Goal: Find contact information: Find contact information

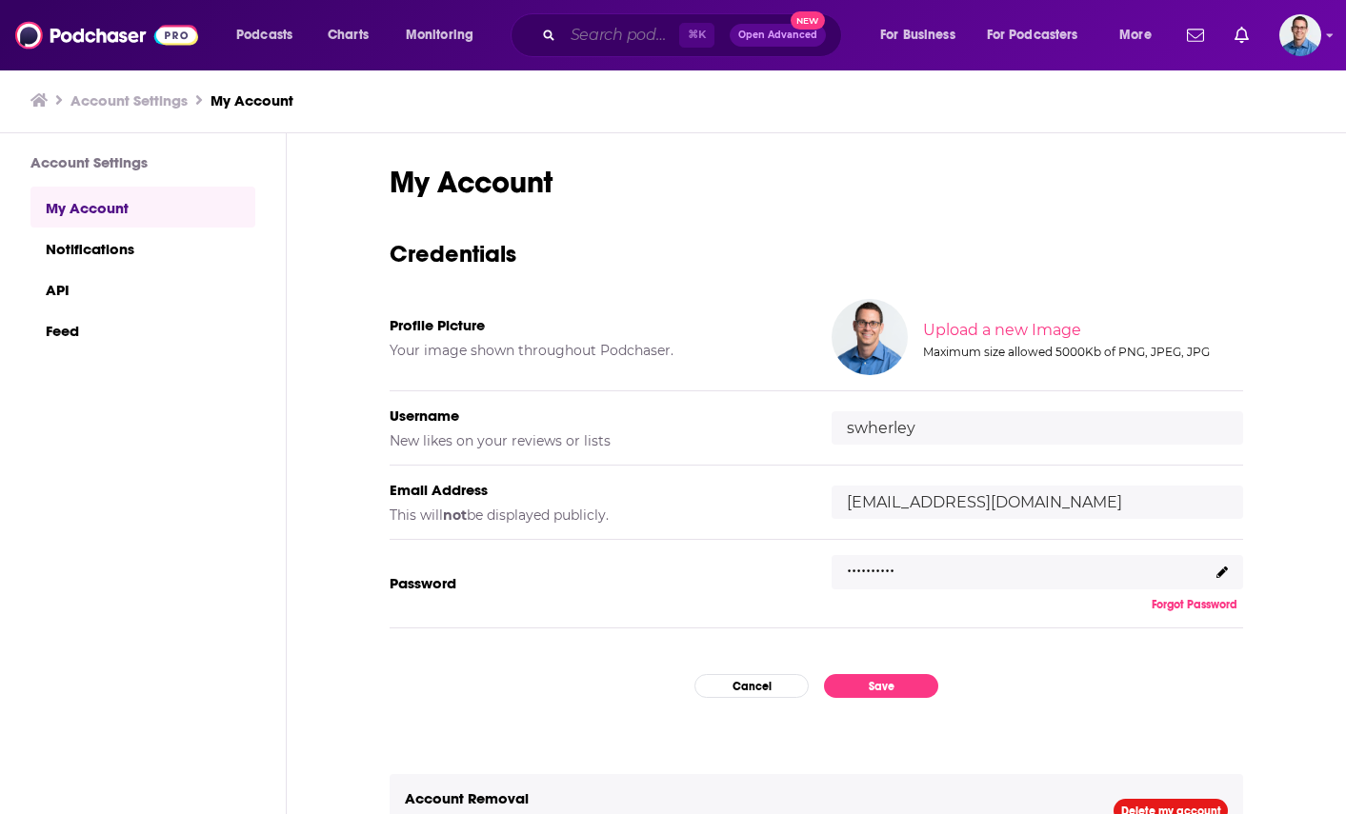
click at [630, 33] on input "Search podcasts, credits, & more..." at bounding box center [621, 35] width 116 height 30
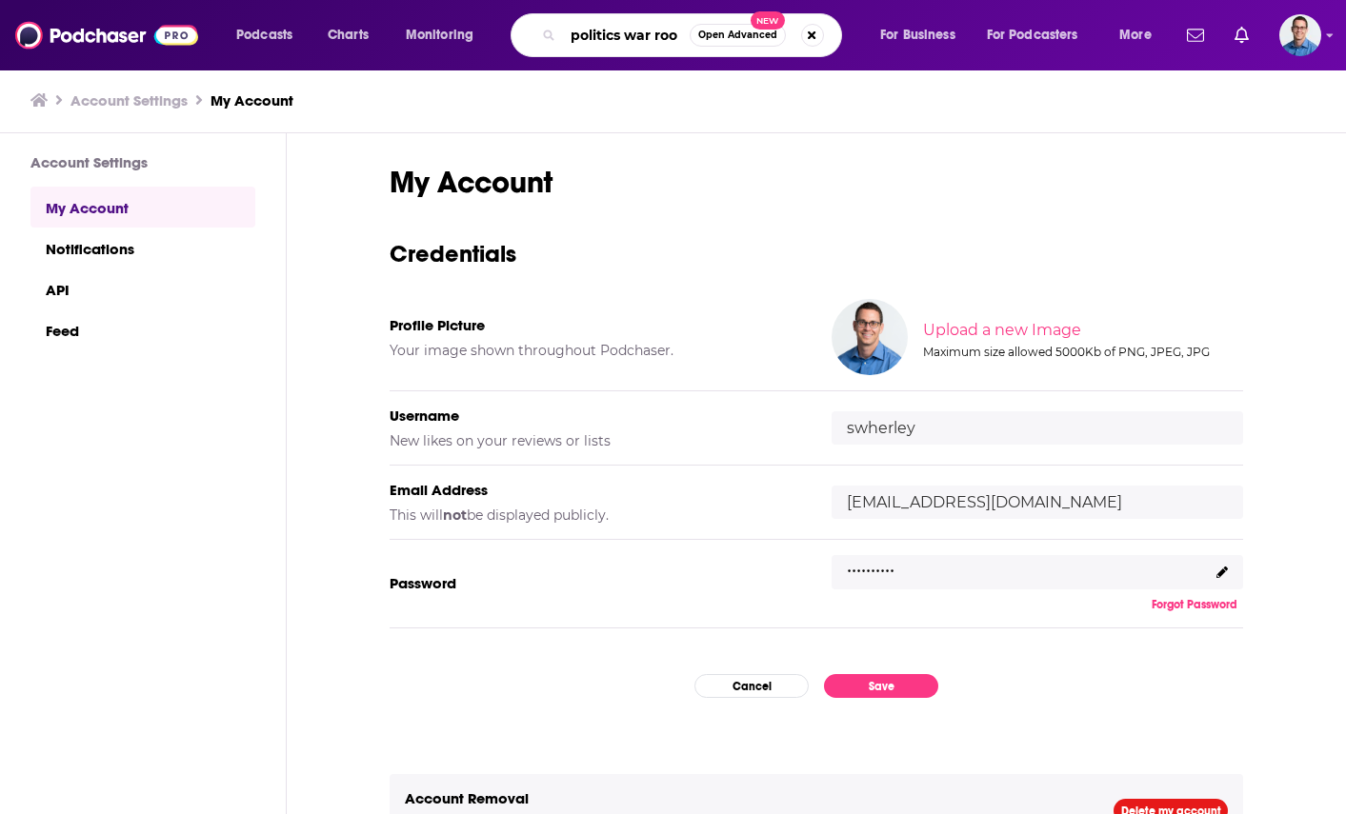
type input "politics war room"
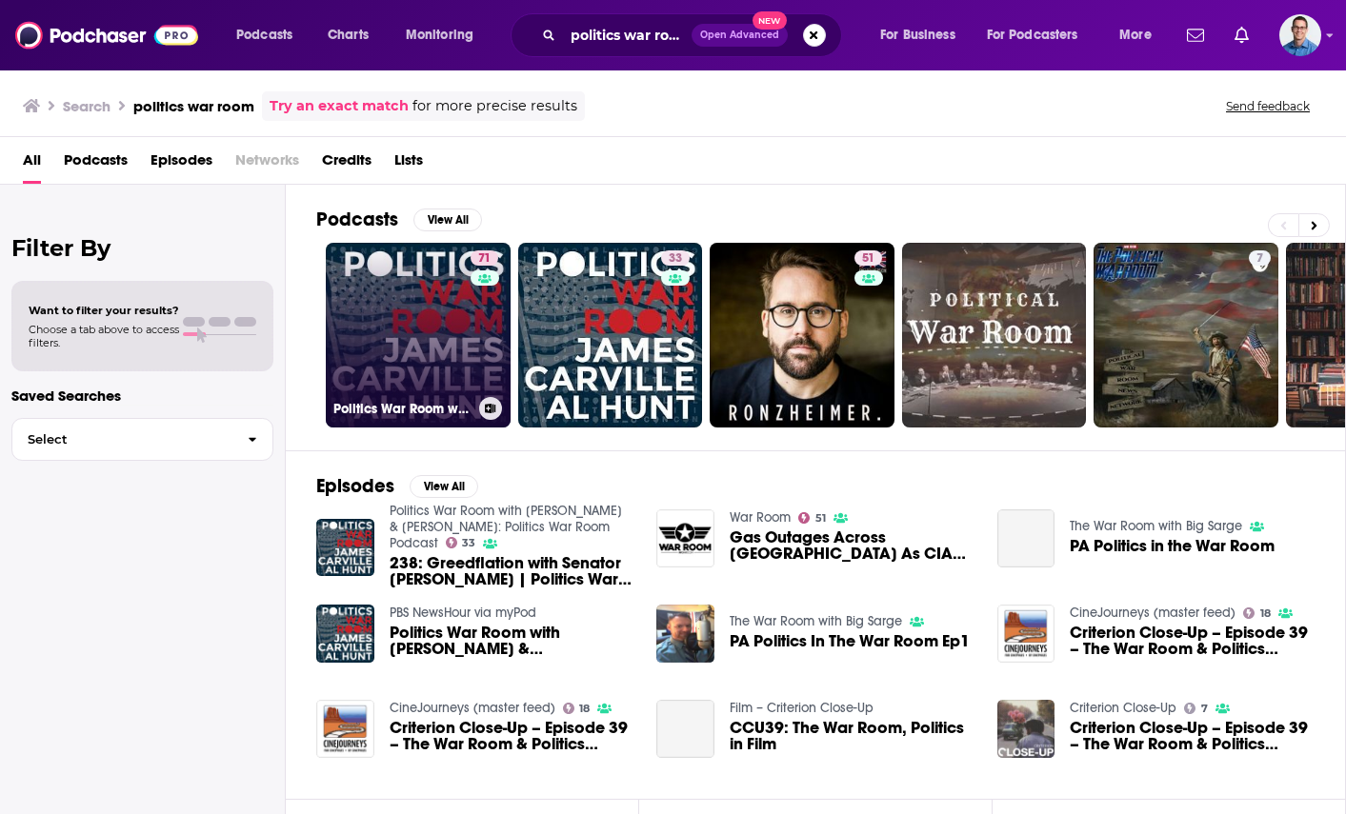
click at [412, 276] on link "71 Politics War Room with [PERSON_NAME] & [PERSON_NAME]" at bounding box center [418, 335] width 185 height 185
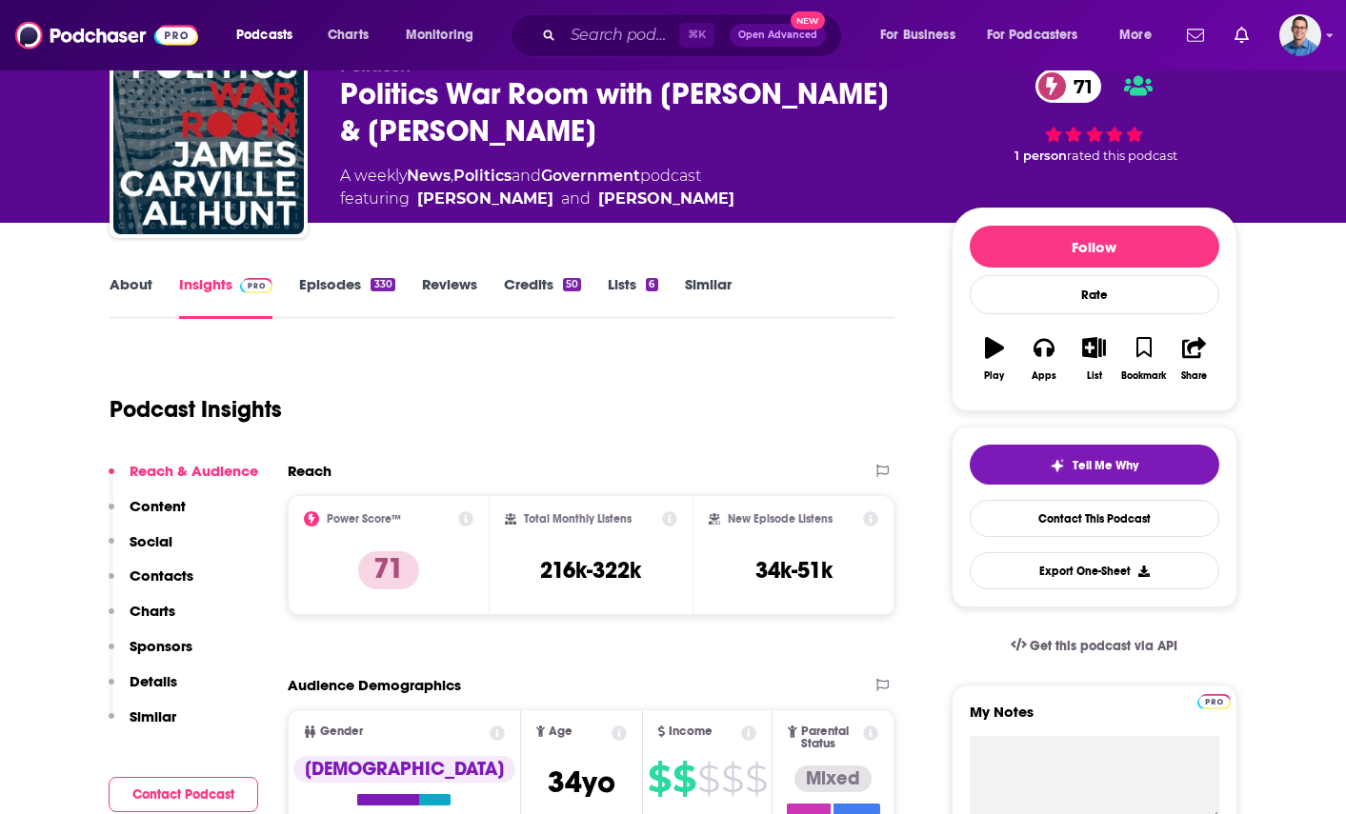
scroll to position [235, 0]
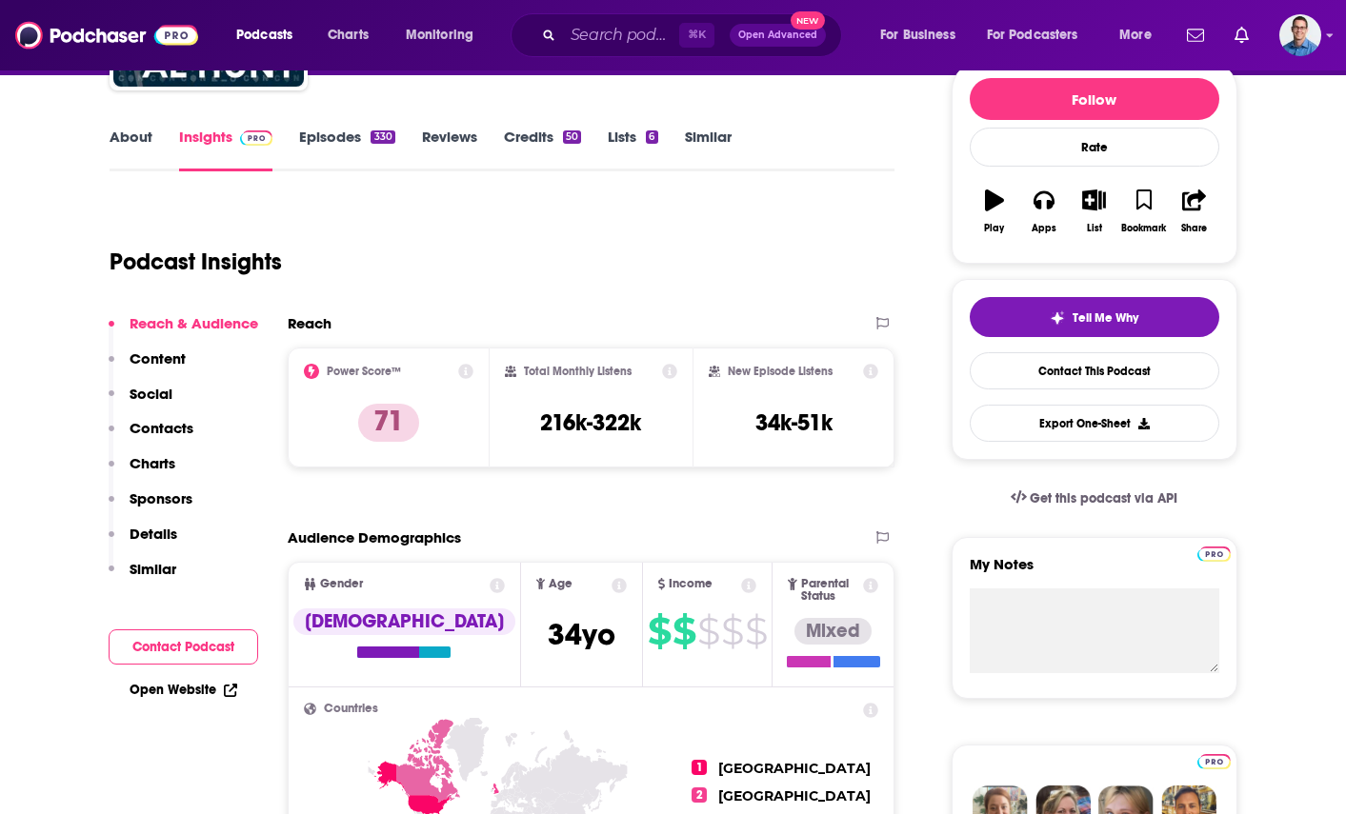
click at [156, 425] on p "Contacts" at bounding box center [162, 428] width 64 height 18
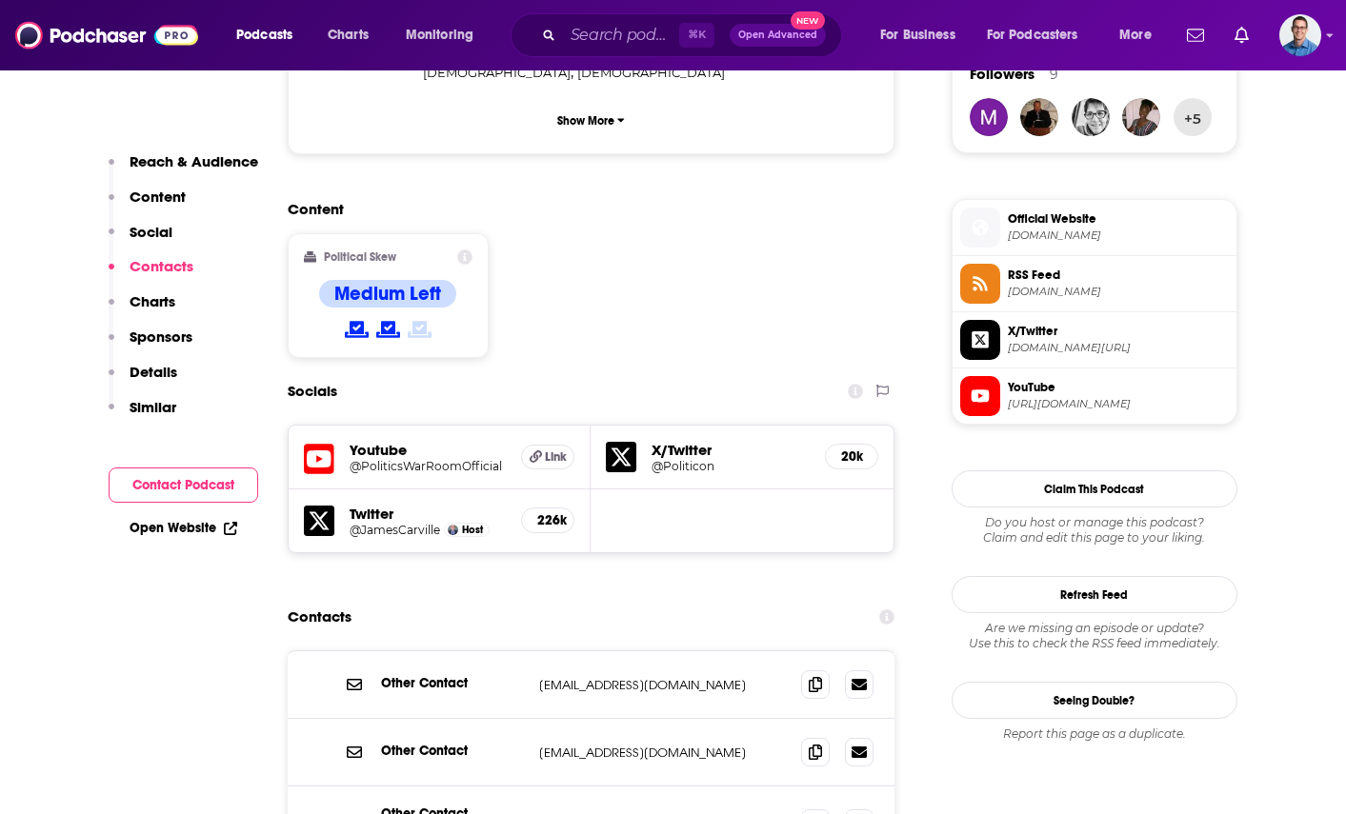
scroll to position [1412, 0]
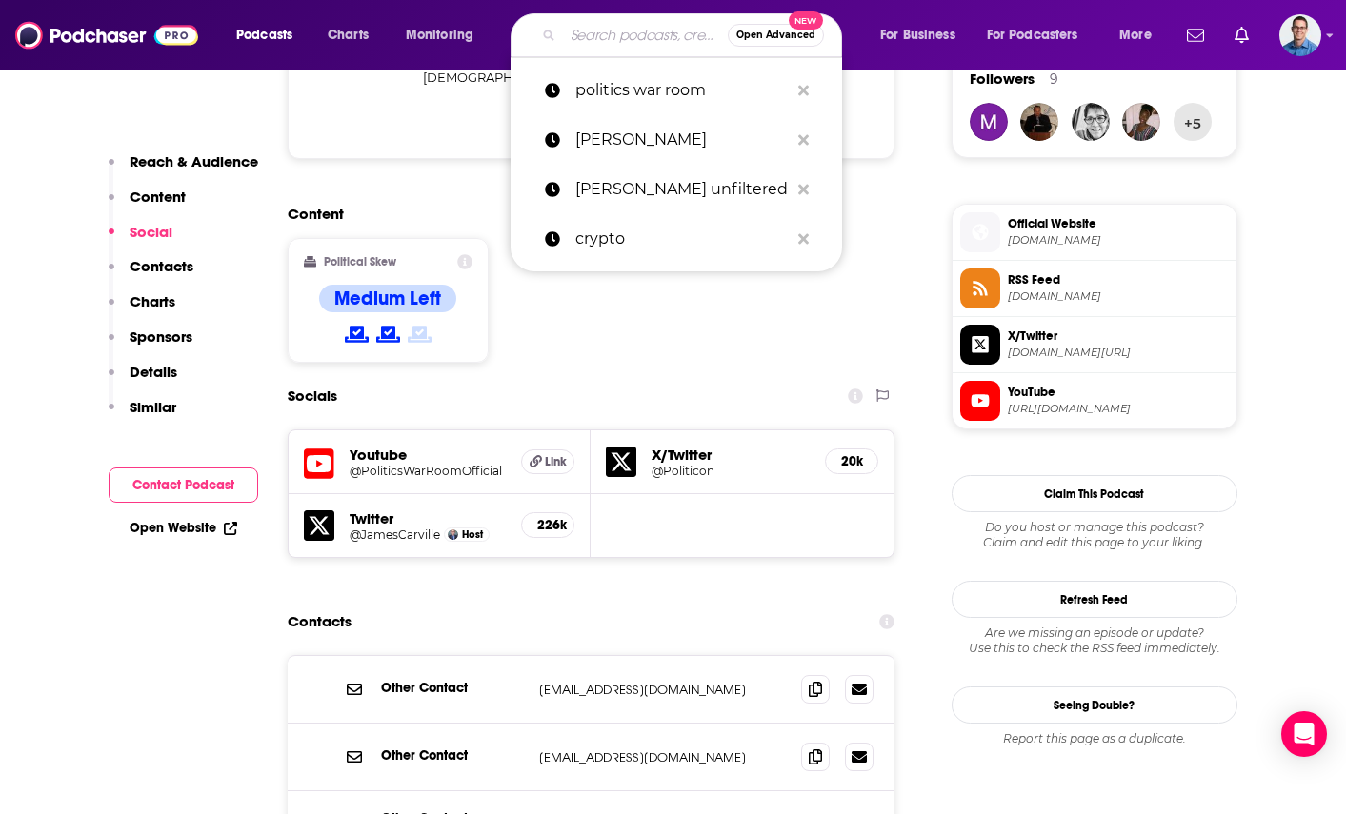
click at [624, 38] on input "Search podcasts, credits, & more..." at bounding box center [645, 35] width 165 height 30
paste input "Trailblaze w/[PERSON_NAME] & [PERSON_NAME]"
type input "Trailblaze w/[PERSON_NAME] & [PERSON_NAME]"
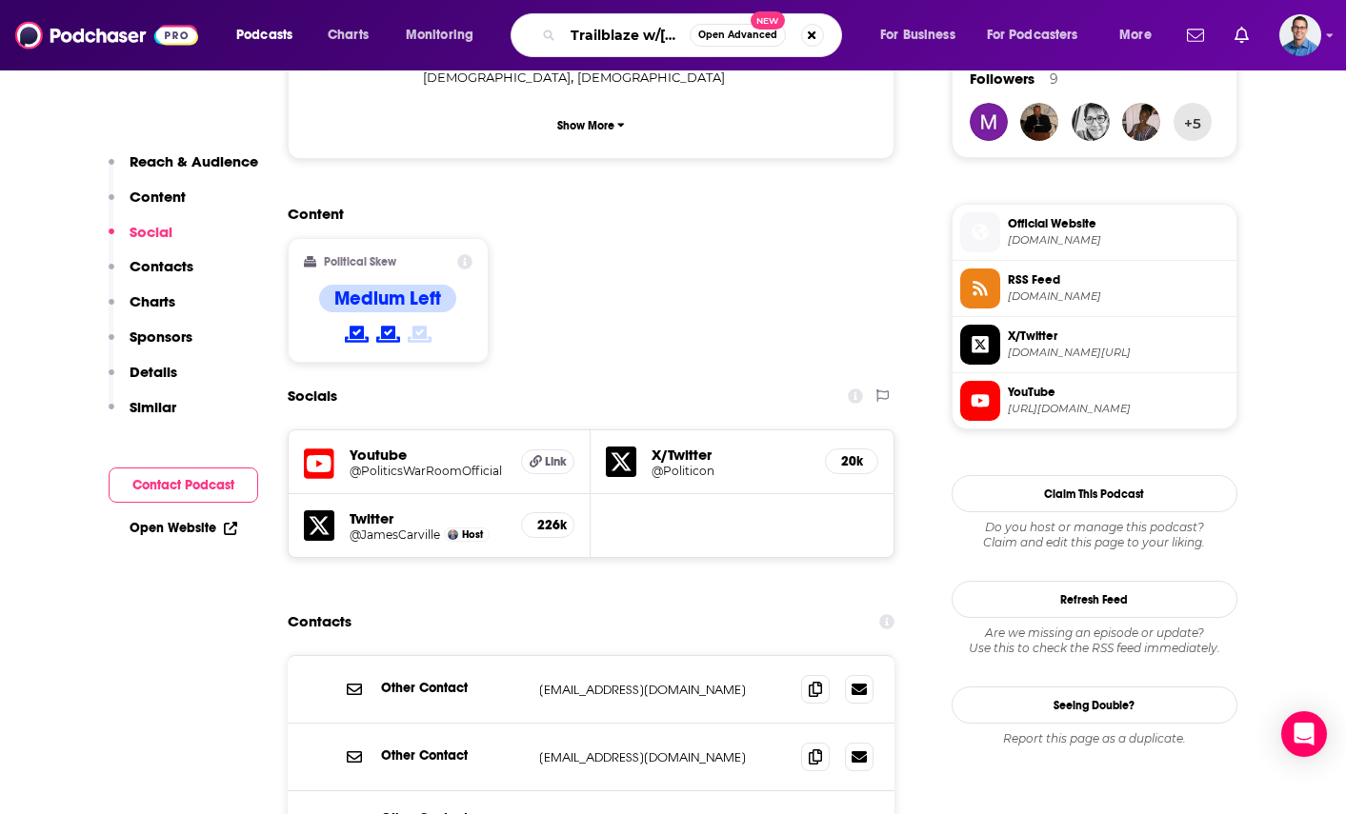
scroll to position [0, 195]
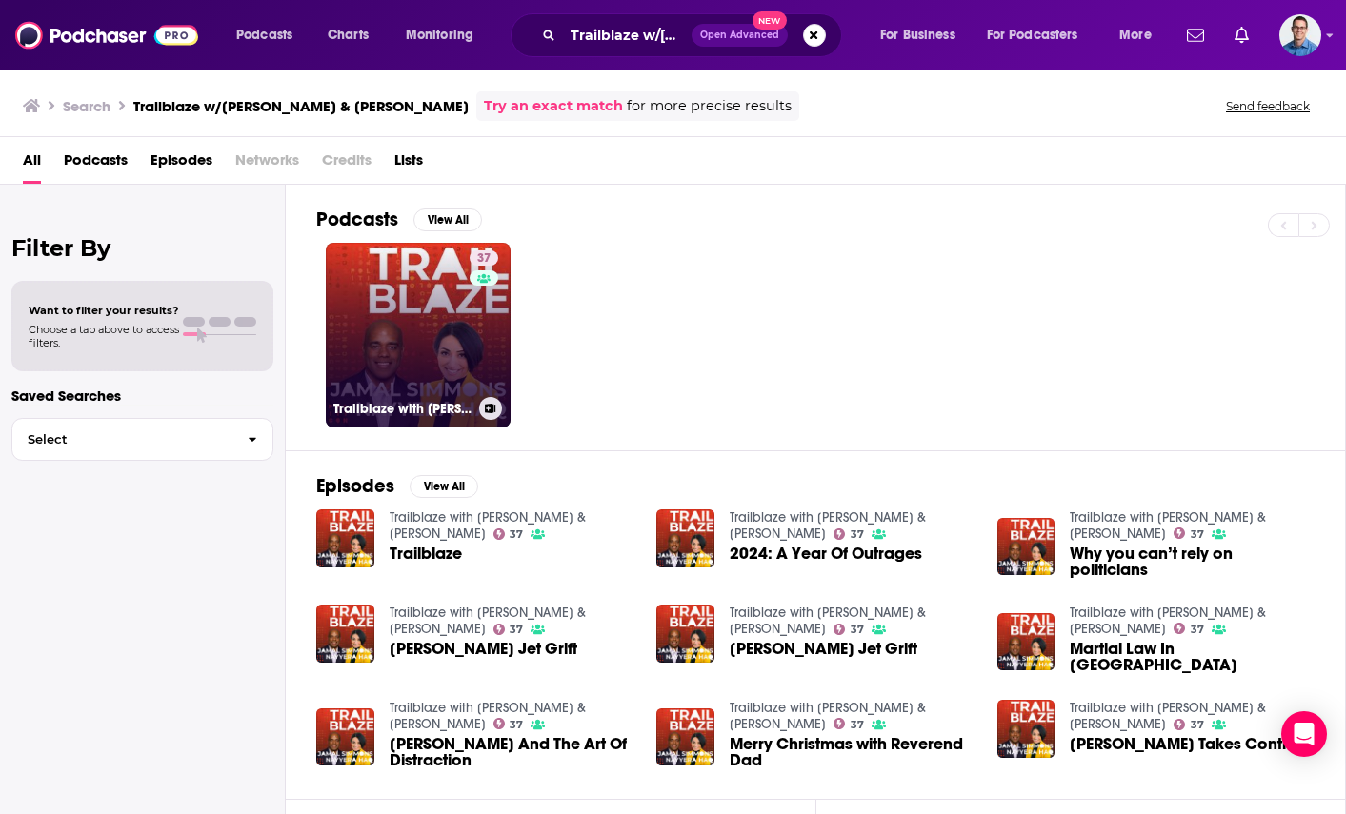
click at [437, 301] on link "37 Trailblaze with [PERSON_NAME] & [PERSON_NAME]" at bounding box center [418, 335] width 185 height 185
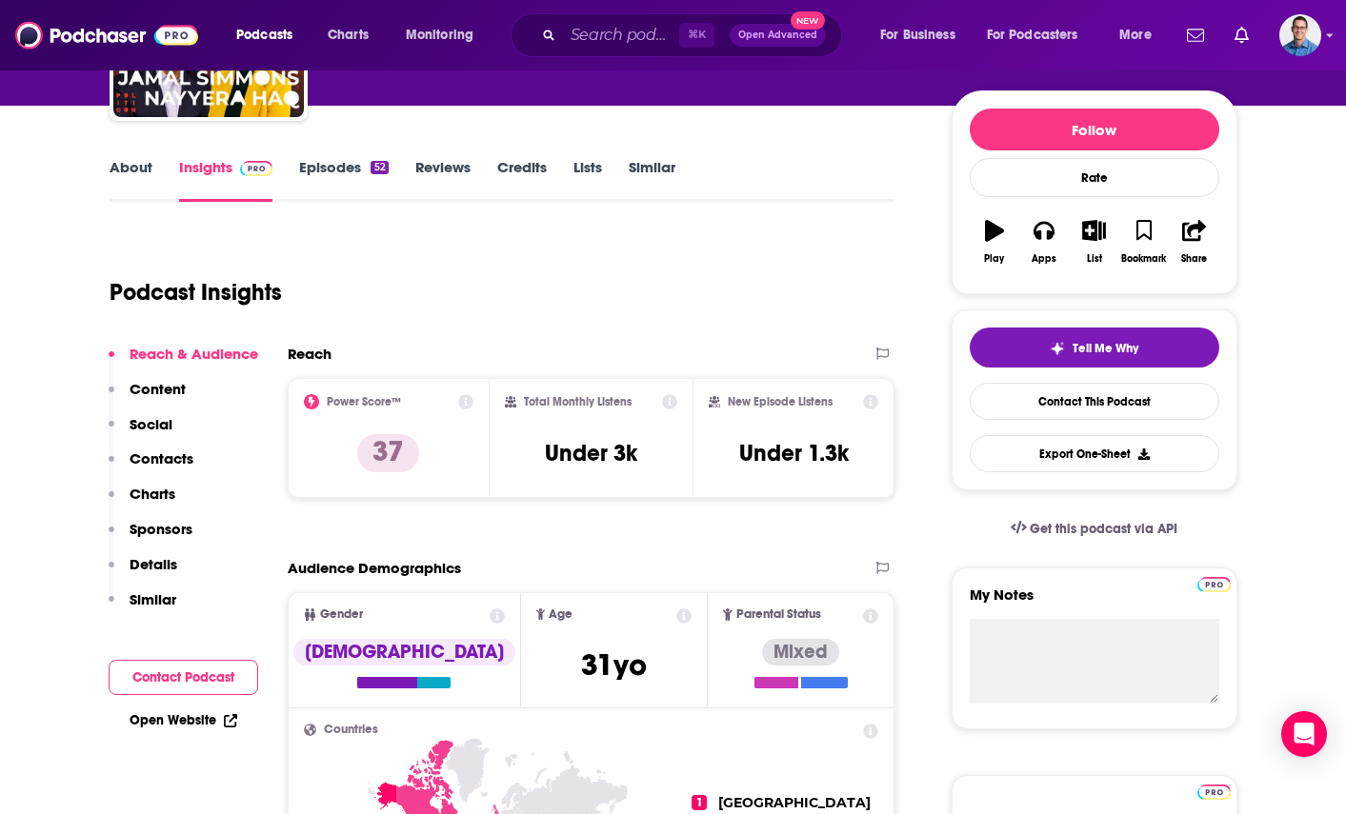
click at [166, 461] on p "Contacts" at bounding box center [162, 458] width 64 height 18
